Goal: Information Seeking & Learning: Learn about a topic

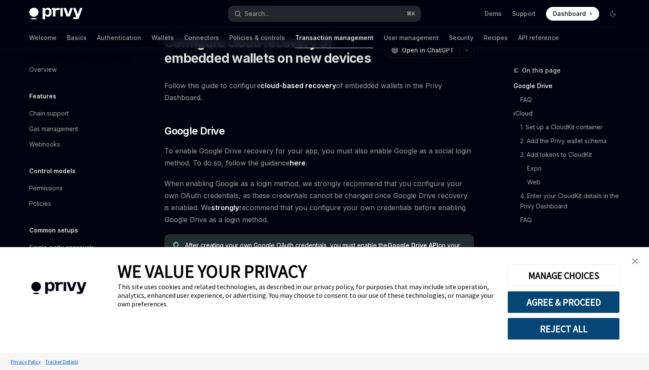
scroll to position [33, 0]
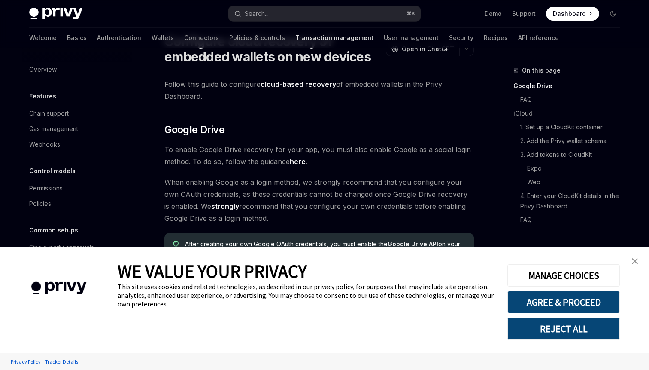
drag, startPoint x: 578, startPoint y: 334, endPoint x: 632, endPoint y: 259, distance: 92.3
click at [632, 259] on div "WE VALUE YOUR PRIVACY This site uses cookies and related technologies, as descr…" at bounding box center [324, 300] width 649 height 106
click at [632, 259] on link "close banner" at bounding box center [635, 261] width 17 height 17
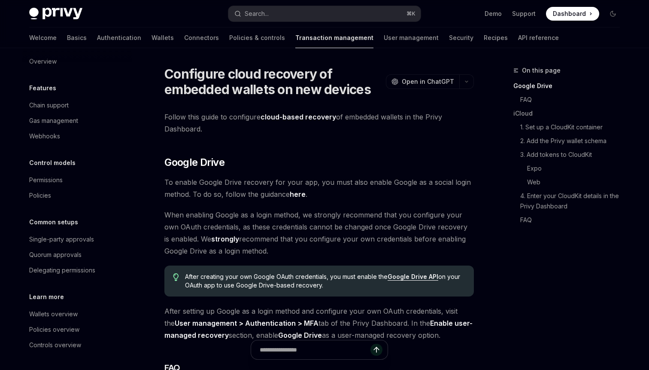
scroll to position [0, 0]
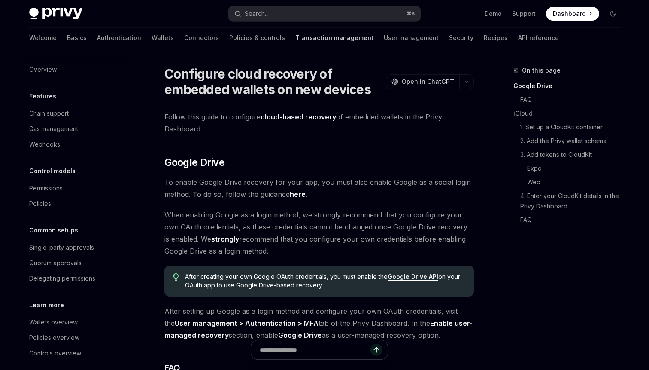
click at [295, 40] on link "Transaction management" at bounding box center [334, 37] width 78 height 21
type textarea "*"
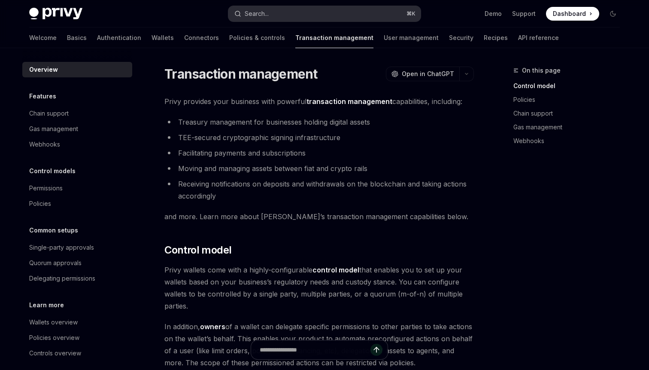
click at [269, 15] on div "Search..." at bounding box center [257, 14] width 24 height 10
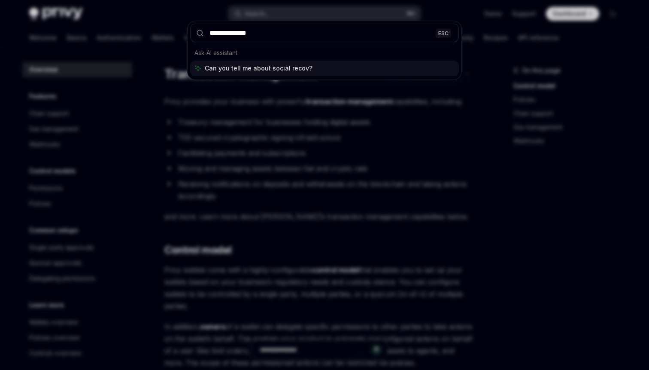
type input "**********"
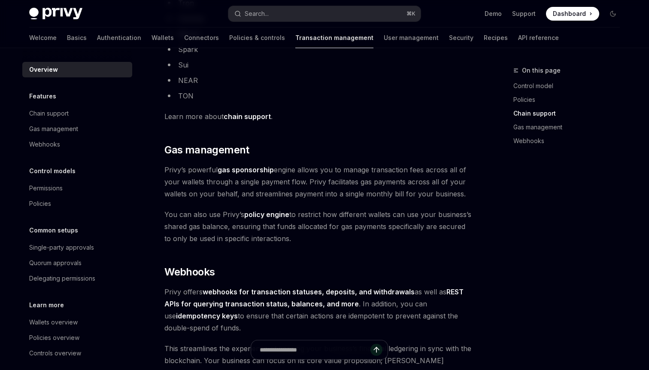
scroll to position [800, 0]
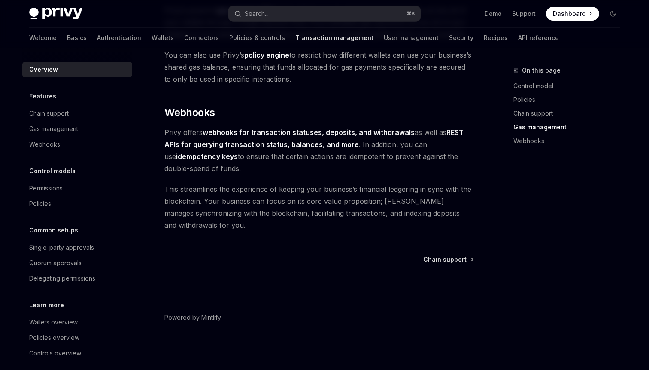
type textarea "*"
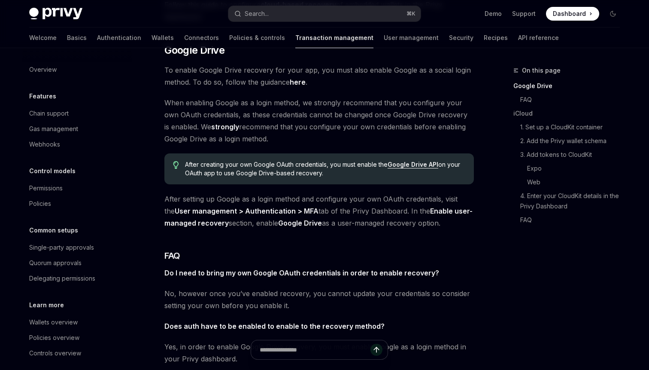
scroll to position [122, 0]
